Goal: Use online tool/utility: Use online tool/utility

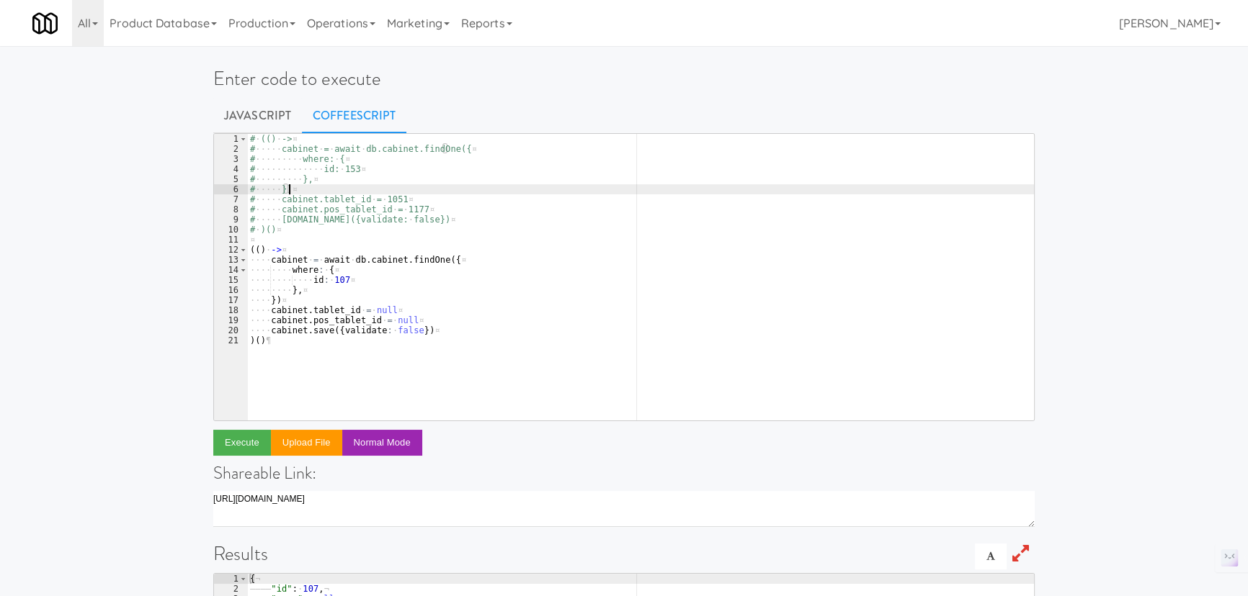
click at [418, 194] on div "# · (() · -> ¤ # ····· cabinet · = · await · db.cabinet.findOne({ ¤ # ·········…" at bounding box center [640, 287] width 787 height 307
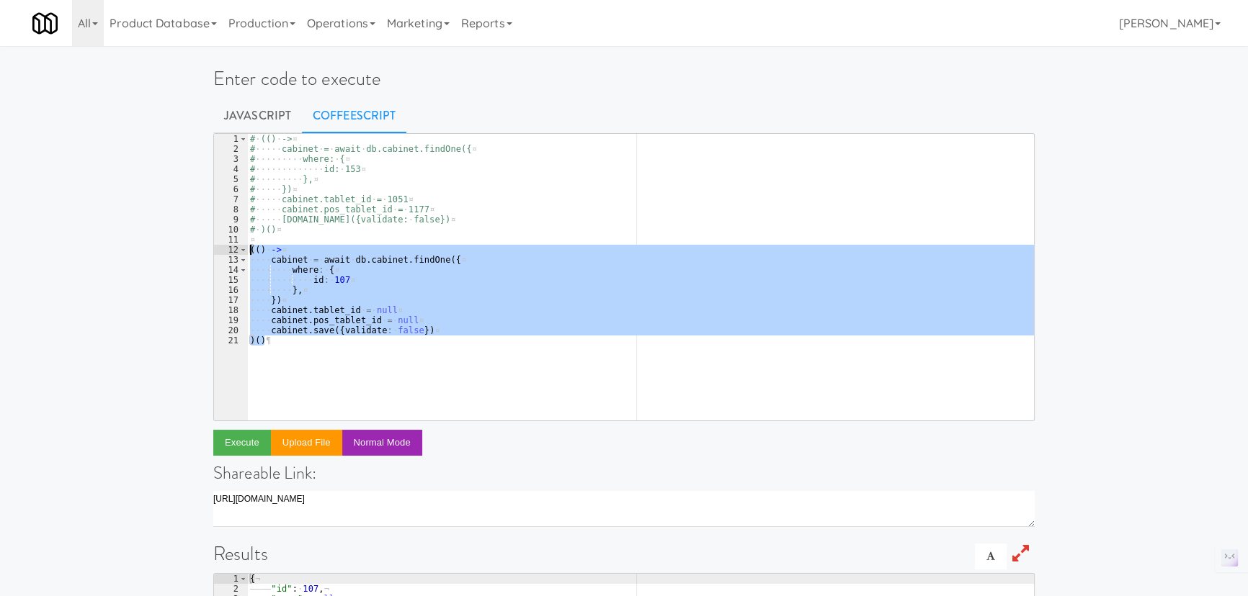
drag, startPoint x: 308, startPoint y: 346, endPoint x: 243, endPoint y: 251, distance: 115.7
click at [243, 251] on pre "# }) 1 2 3 4 5 6 7 8 9 10 11 12 13 14 15 16 17 18 19 20 21 # · (() · -> ¤ # ···…" at bounding box center [623, 277] width 821 height 288
paste textarea ")()"
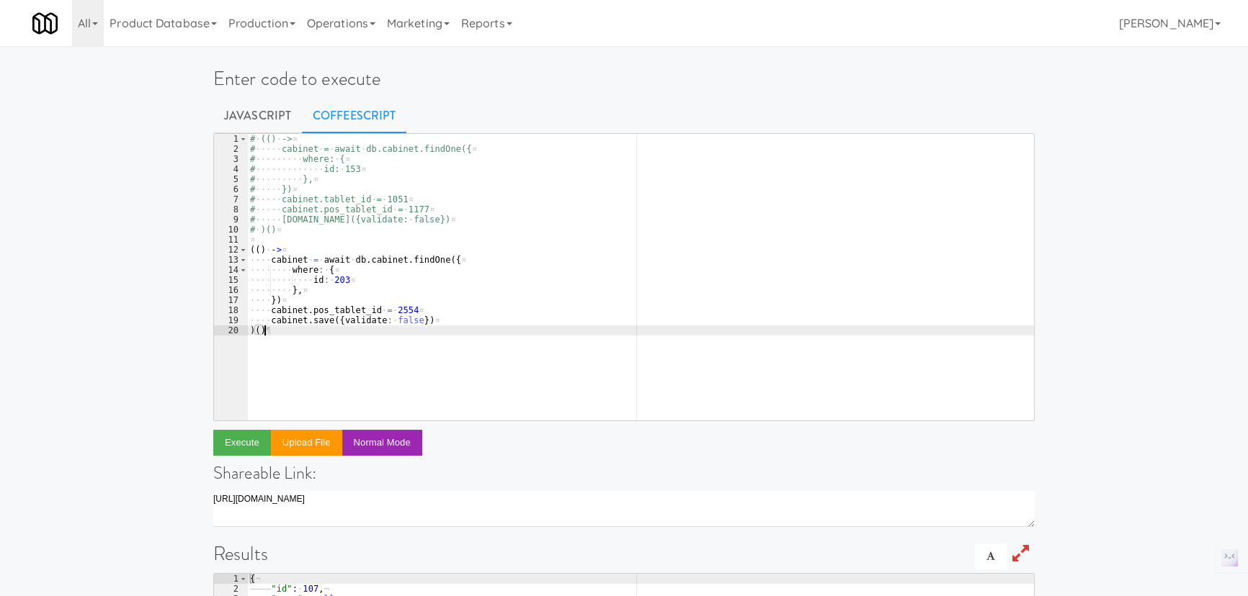
click at [366, 278] on div "# · (() · -> ¤ # ····· cabinet · = · await · db.cabinet.findOne({ ¤ # ·········…" at bounding box center [640, 287] width 787 height 307
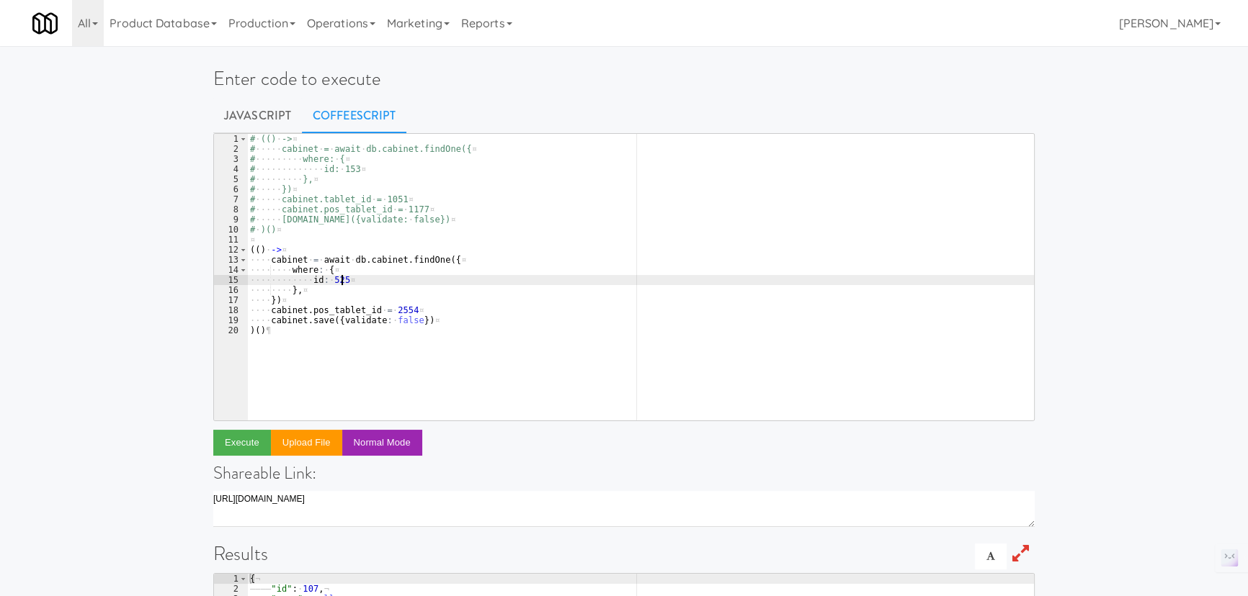
scroll to position [0, 6]
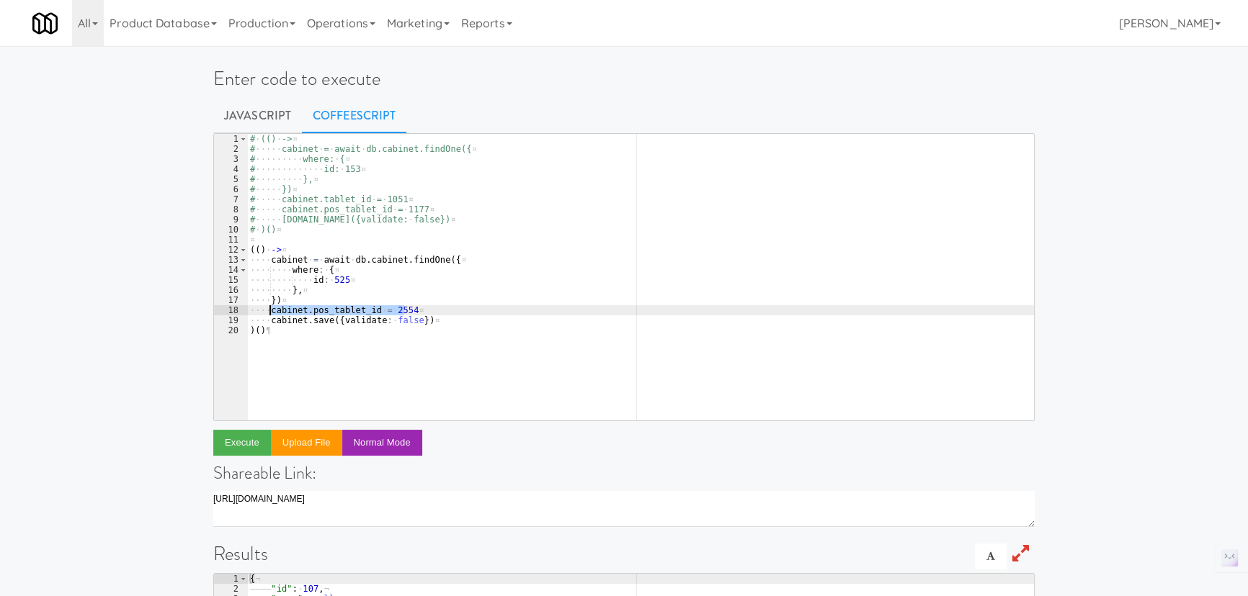
drag, startPoint x: 413, startPoint y: 313, endPoint x: 268, endPoint y: 313, distance: 145.5
click at [268, 313] on div "# · (() · -> ¤ # ····· cabinet · = · await · db.cabinet.findOne({ ¤ # ·········…" at bounding box center [640, 287] width 787 height 307
type textarea "cabinet.pos_tablet_id = 2554"
click at [413, 310] on div "# · (() · -> ¤ # ····· cabinet · = · await · db.cabinet.findOne({ ¤ # ·········…" at bounding box center [640, 277] width 787 height 287
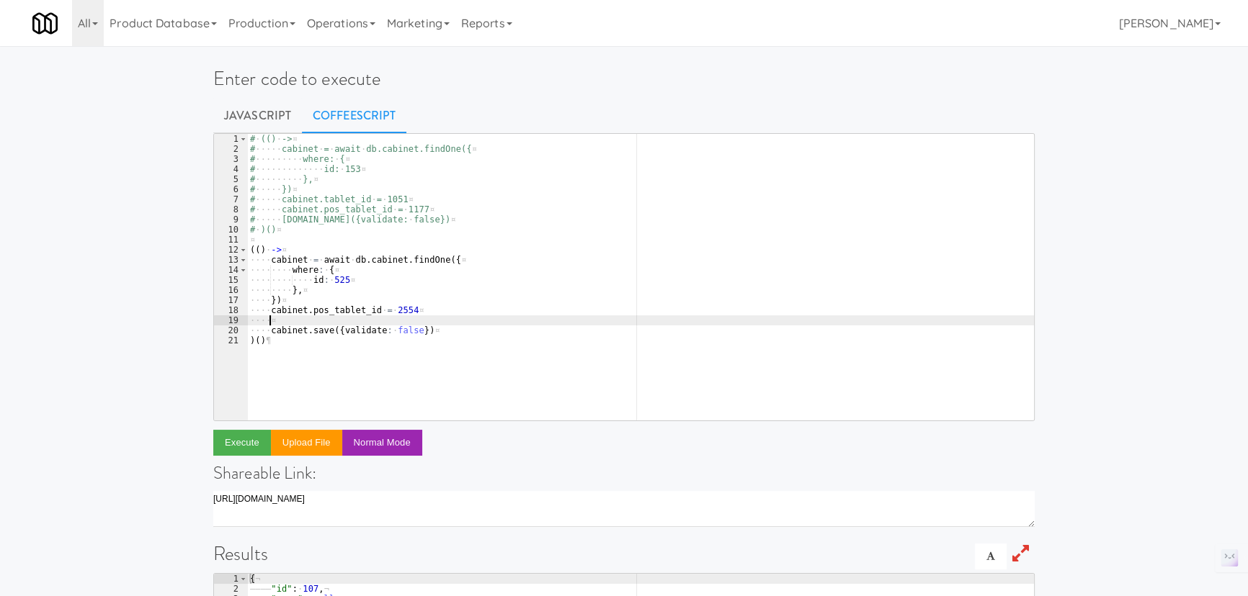
paste textarea "cabinet.pos_tablet_id = 2554"
click at [402, 316] on div "# · (() · -> ¤ # ····· cabinet · = · await · db.cabinet.findOne({ ¤ # ·········…" at bounding box center [640, 287] width 787 height 307
click at [437, 331] on div "# · (() · -> ¤ # ····· cabinet · = · await · db.cabinet.findOne({ ¤ # ·········…" at bounding box center [640, 287] width 787 height 307
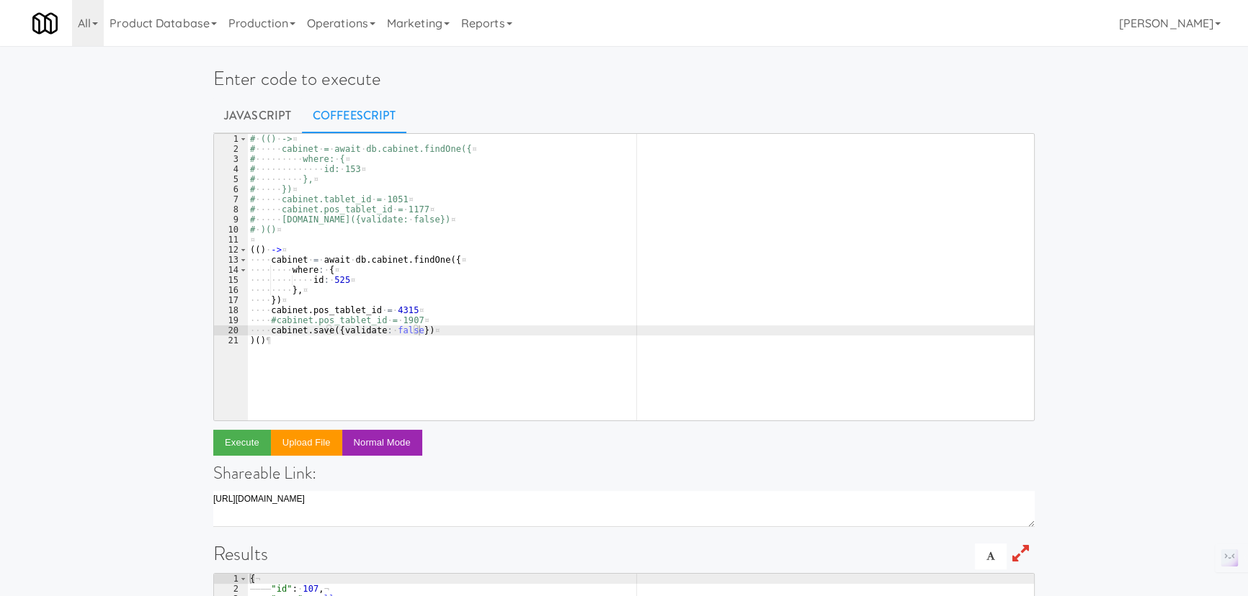
click at [447, 320] on div "# · (() · -> ¤ # ····· cabinet · = · await · db.cabinet.findOne({ ¤ # ·········…" at bounding box center [640, 287] width 787 height 307
type textarea "#cabinet.pos_tablet_id = 1907"
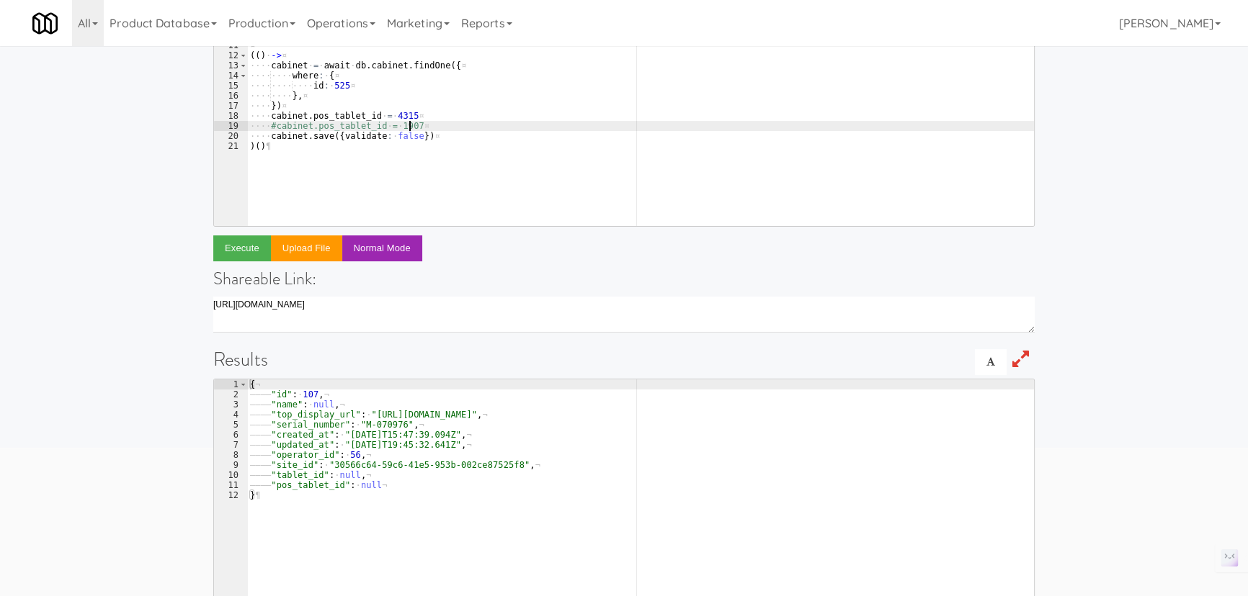
scroll to position [196, 0]
click at [243, 249] on button "Execute" at bounding box center [242, 247] width 58 height 26
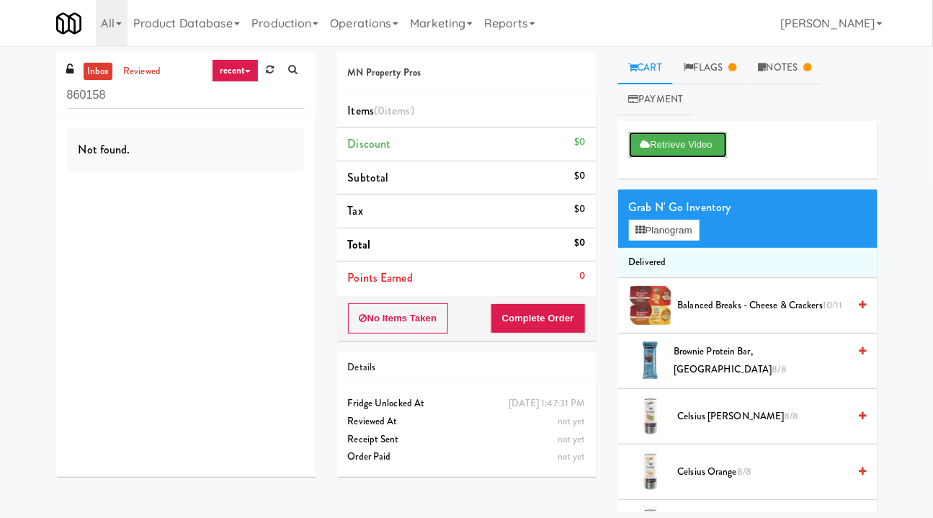
click at [661, 143] on button "Retrieve Video" at bounding box center [678, 145] width 98 height 26
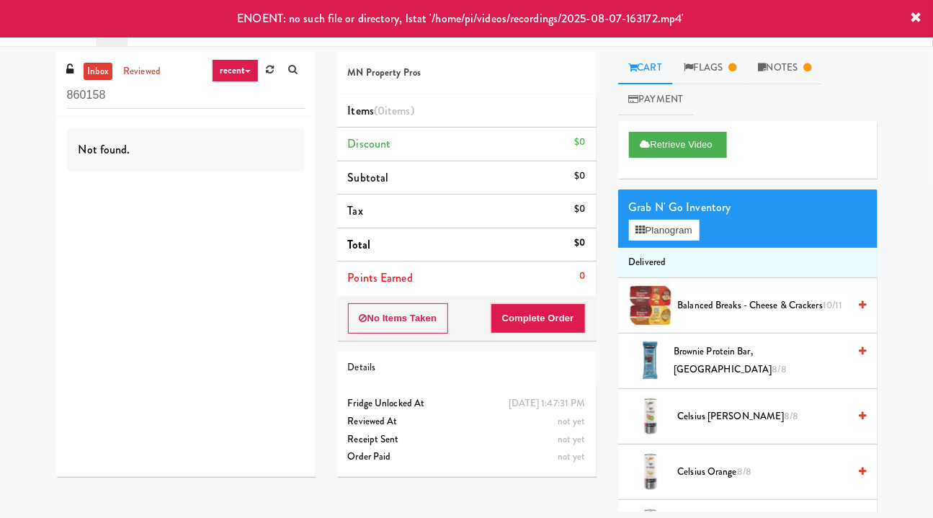
click at [720, 70] on link "Flags" at bounding box center [710, 68] width 75 height 32
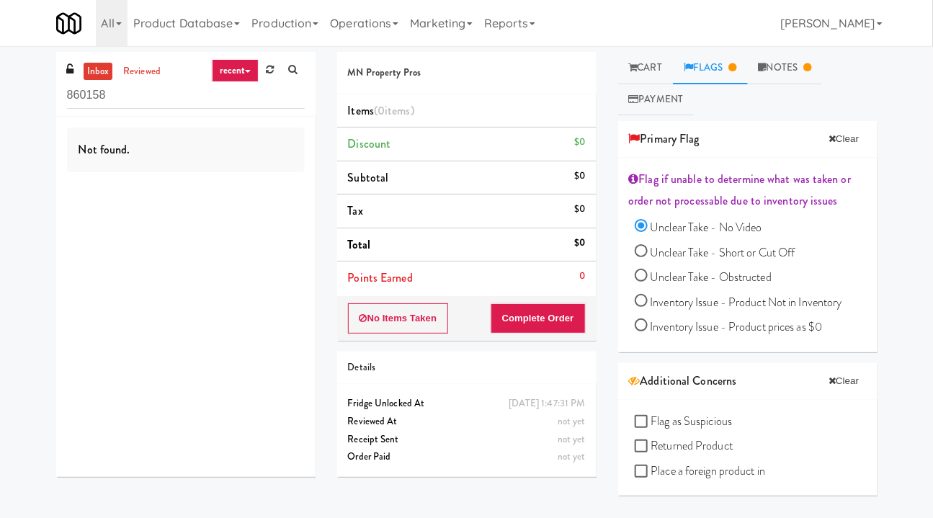
click at [784, 78] on link "Notes" at bounding box center [785, 68] width 75 height 32
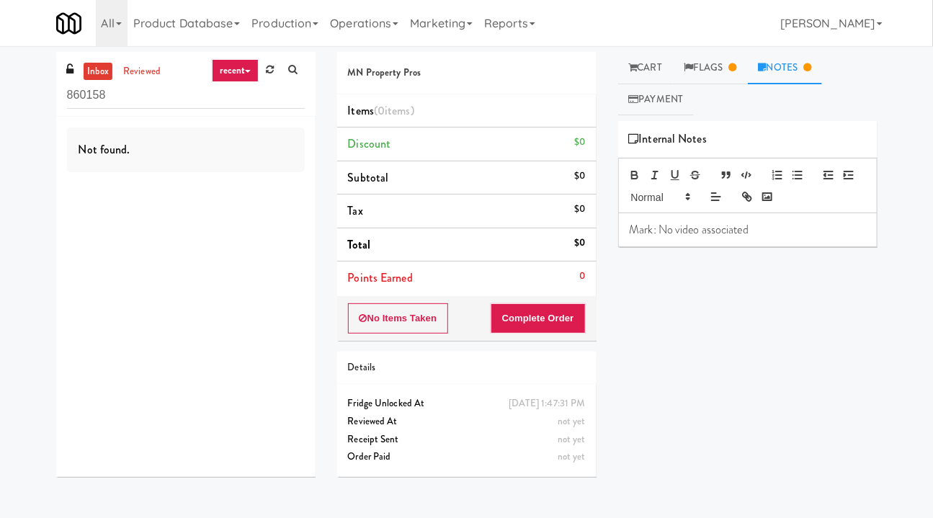
click at [669, 93] on link "Payment" at bounding box center [656, 100] width 76 height 32
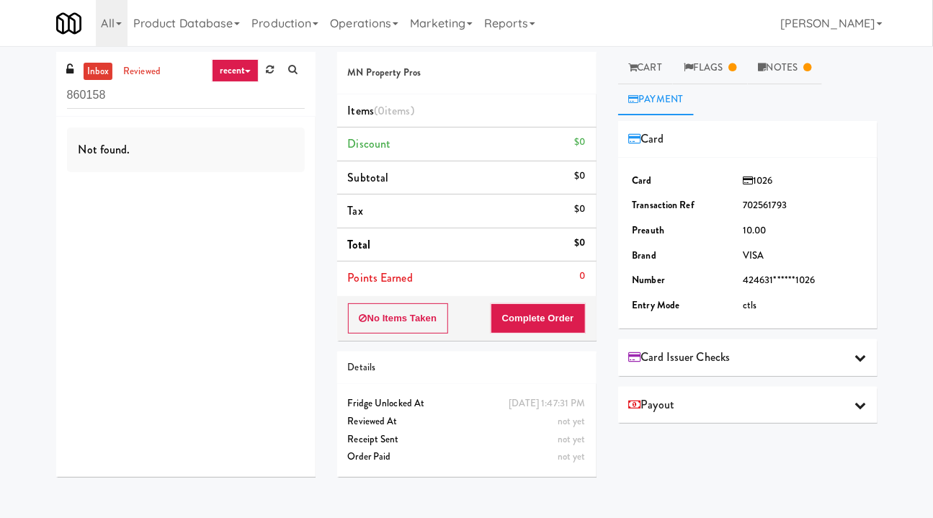
click at [752, 416] on div "Payout" at bounding box center [747, 405] width 259 height 37
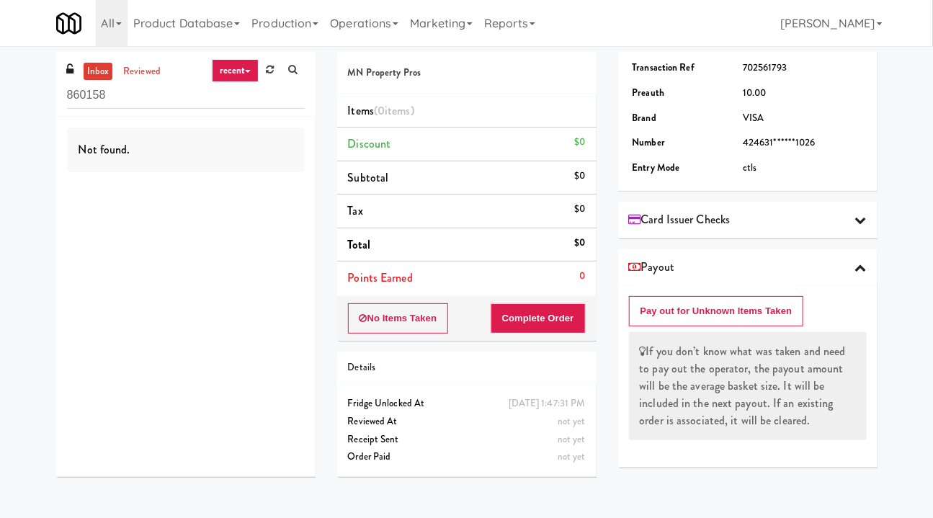
scroll to position [148, 0]
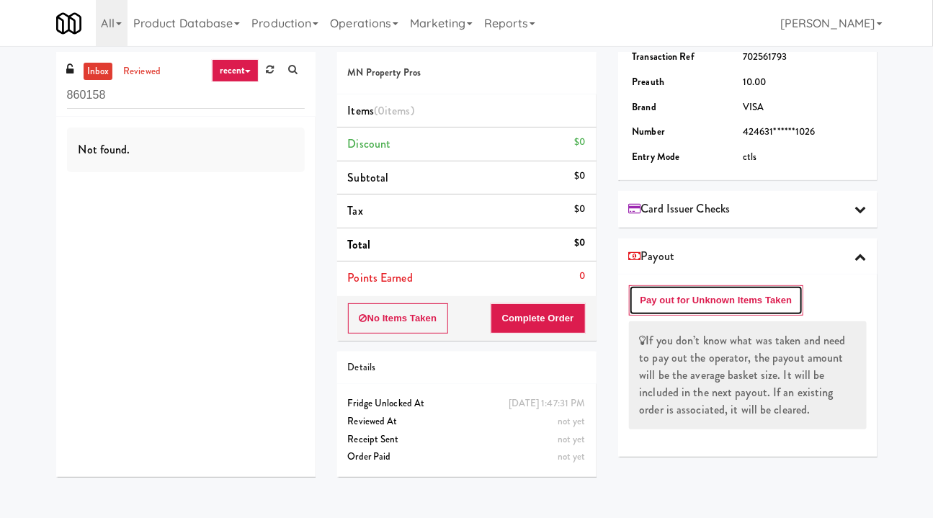
click at [749, 299] on button "Pay out for Unknown Items Taken" at bounding box center [716, 300] width 175 height 30
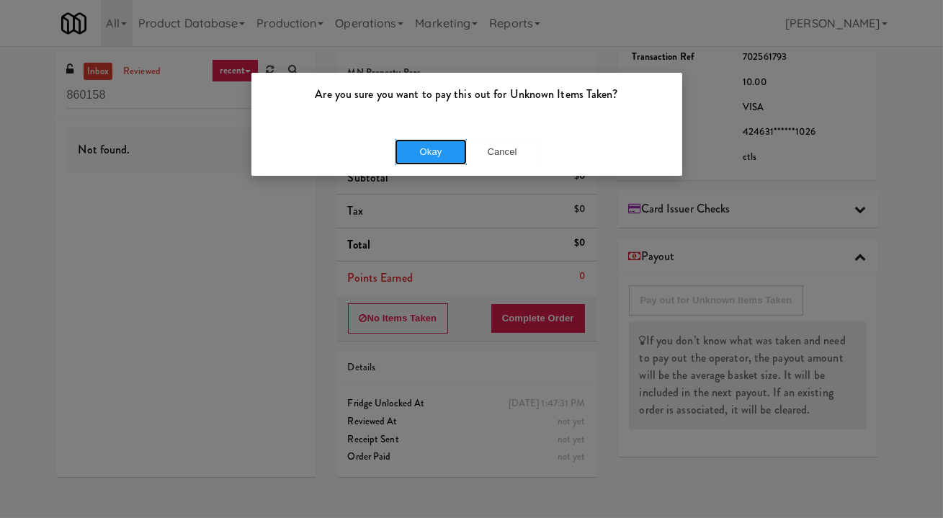
click at [418, 153] on button "Okay" at bounding box center [431, 152] width 72 height 26
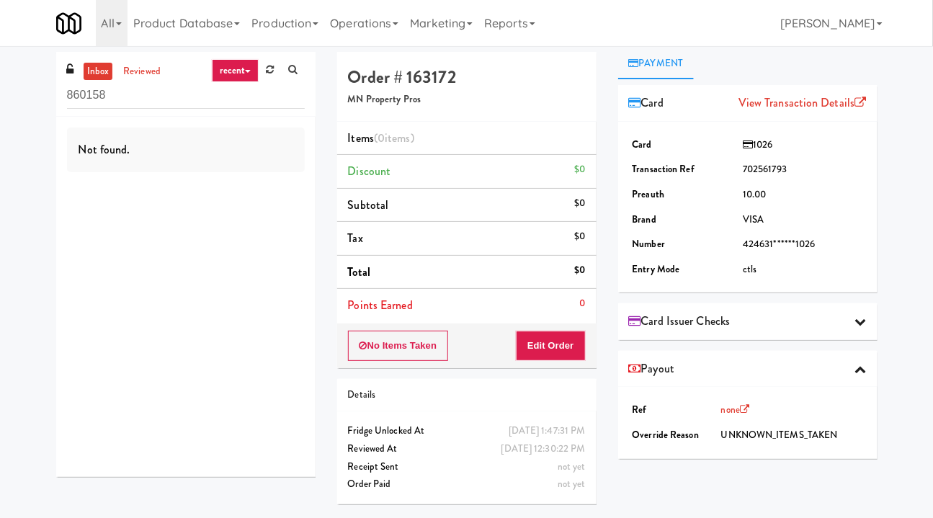
scroll to position [0, 0]
